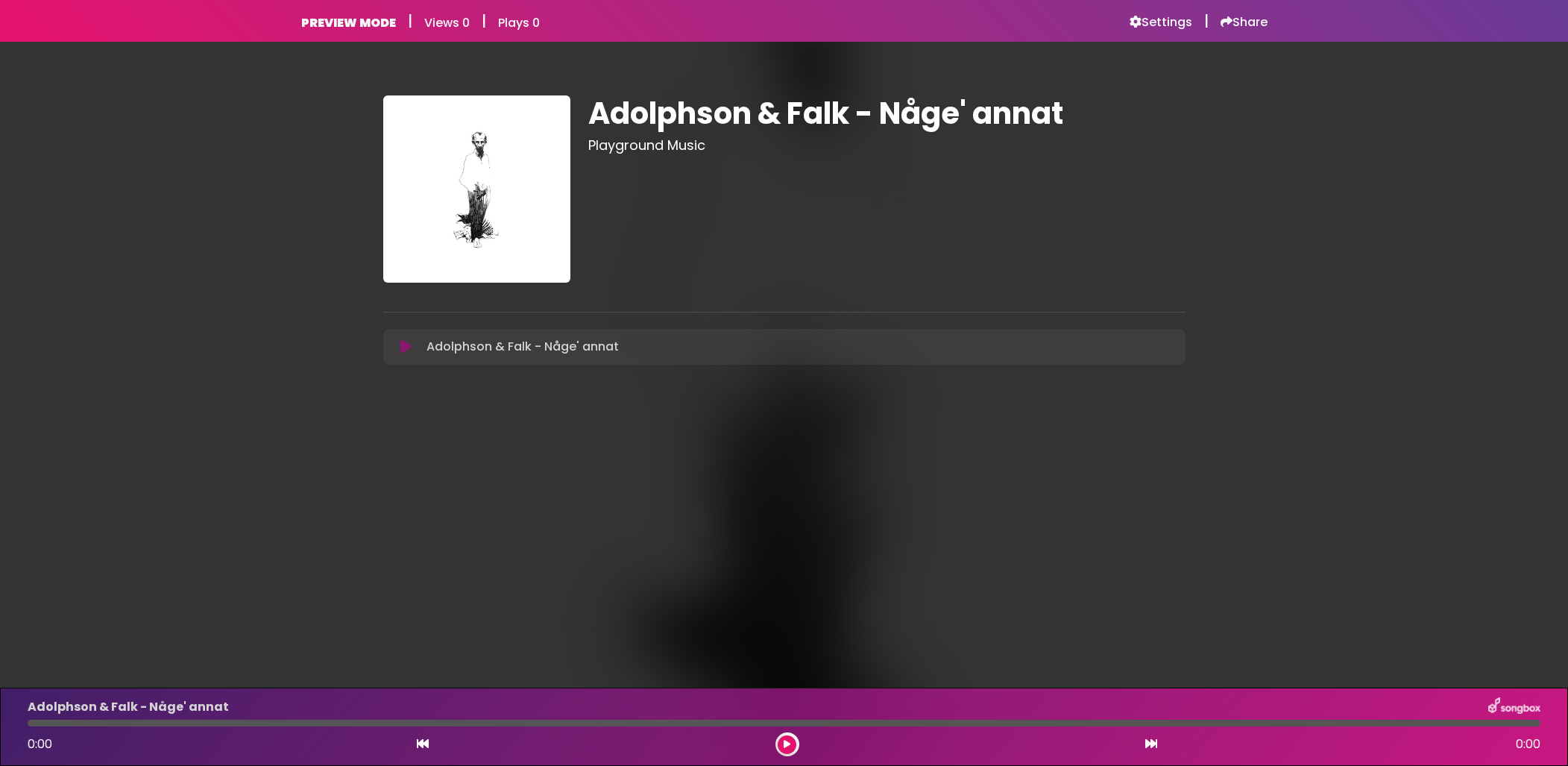
click at [407, 347] on icon at bounding box center [405, 347] width 11 height 15
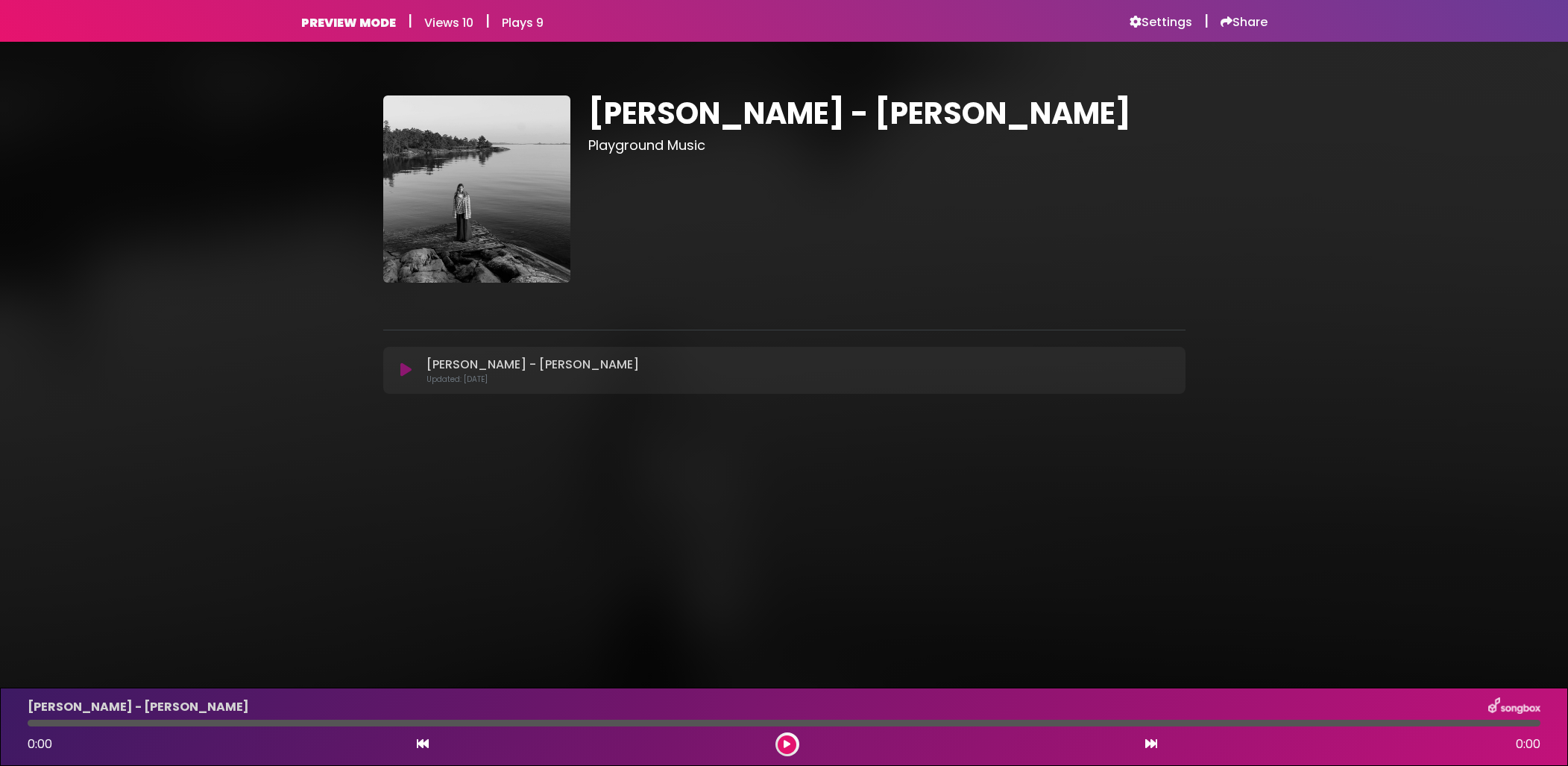
click at [408, 367] on icon at bounding box center [405, 370] width 11 height 15
